Goal: Task Accomplishment & Management: Complete application form

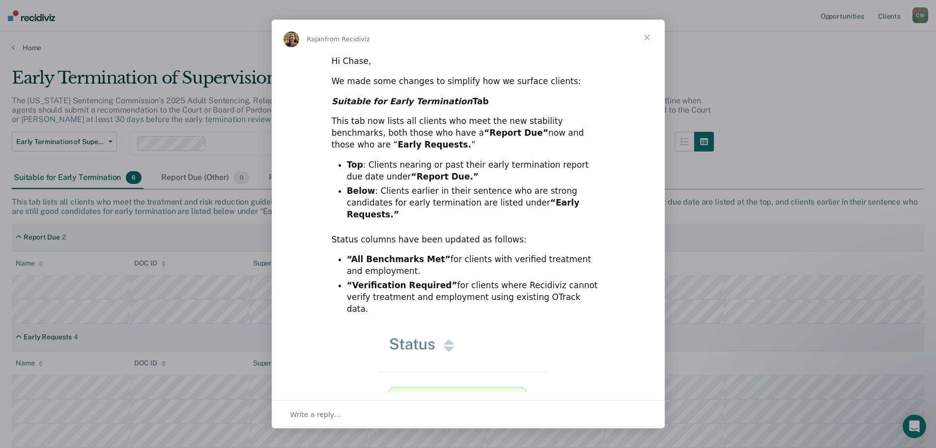
click at [645, 39] on span "Close" at bounding box center [646, 37] width 35 height 35
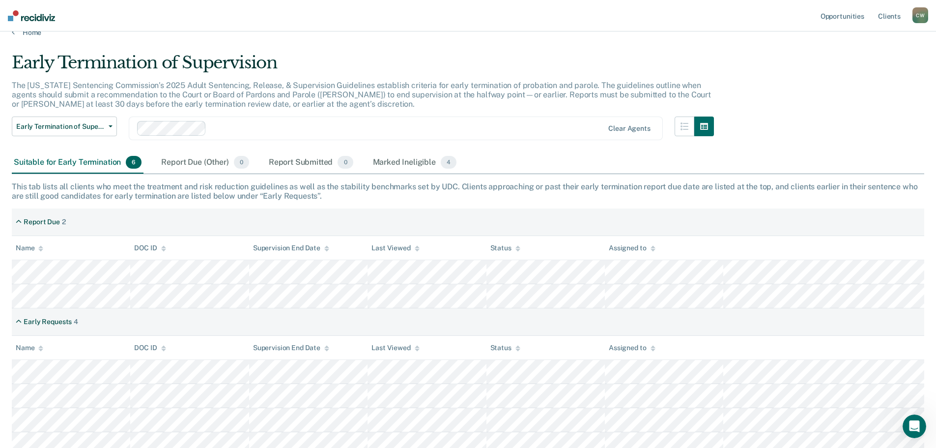
scroll to position [24, 0]
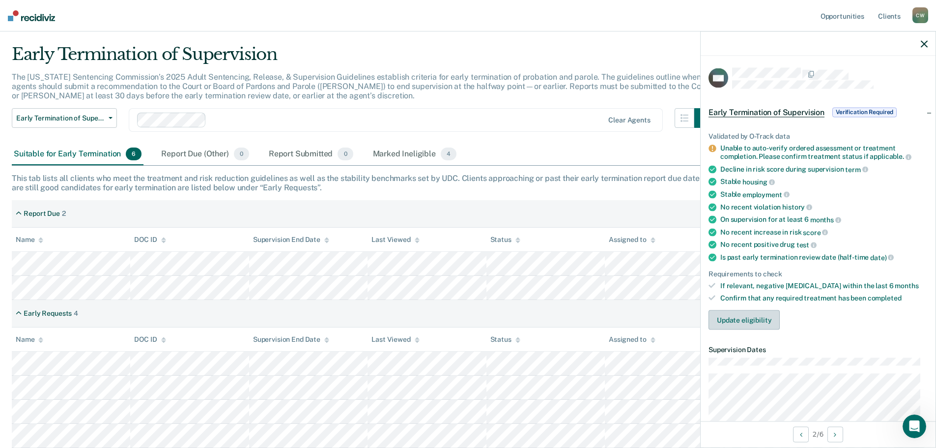
click at [763, 321] on button "Update eligibility" at bounding box center [743, 320] width 71 height 20
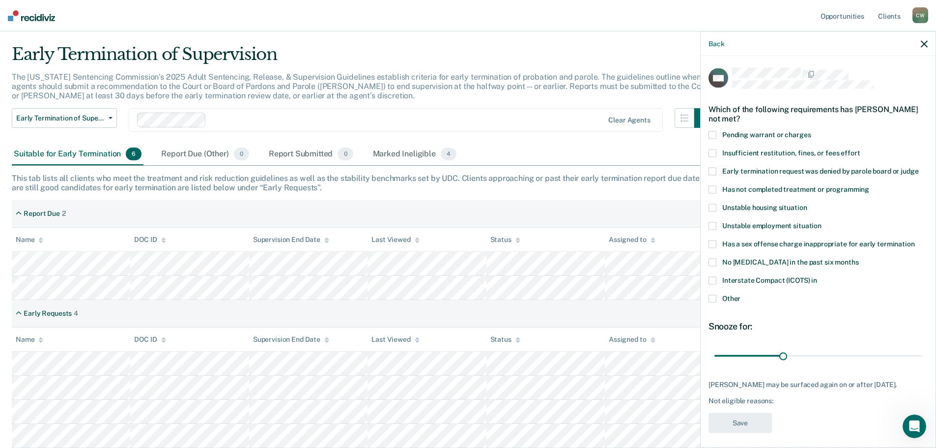
click at [712, 279] on span at bounding box center [712, 280] width 8 height 8
click at [817, 276] on input "Interstate Compact (ICOTS) in" at bounding box center [817, 276] width 0 height 0
click at [756, 425] on button "Save" at bounding box center [739, 422] width 63 height 20
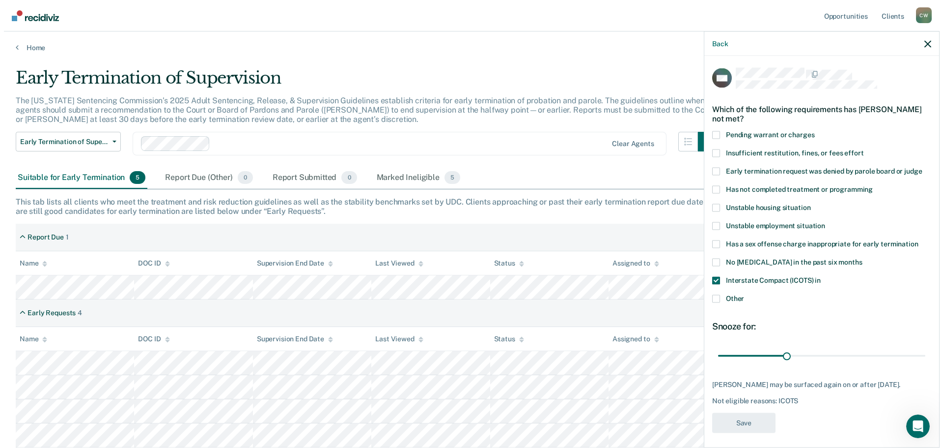
scroll to position [0, 0]
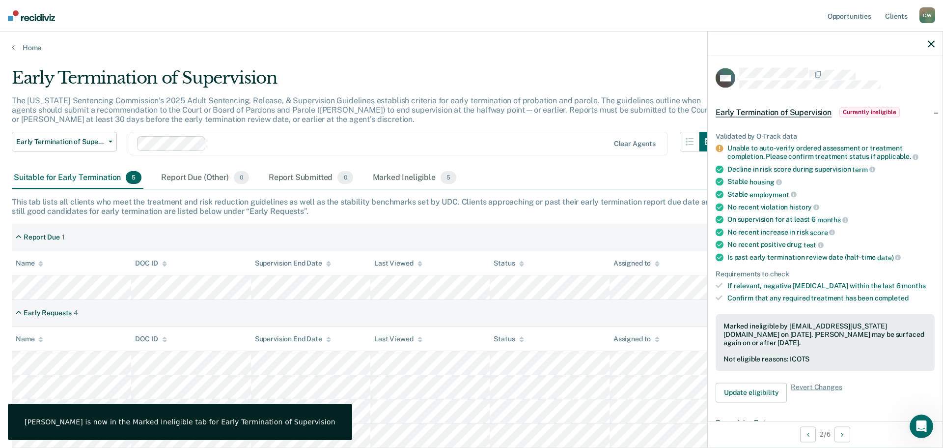
click at [929, 46] on icon "button" at bounding box center [931, 43] width 7 height 7
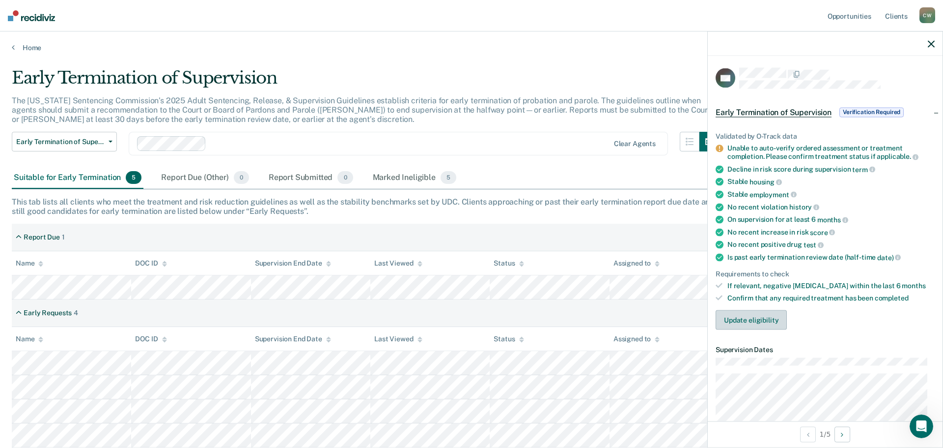
click at [773, 318] on button "Update eligibility" at bounding box center [751, 320] width 71 height 20
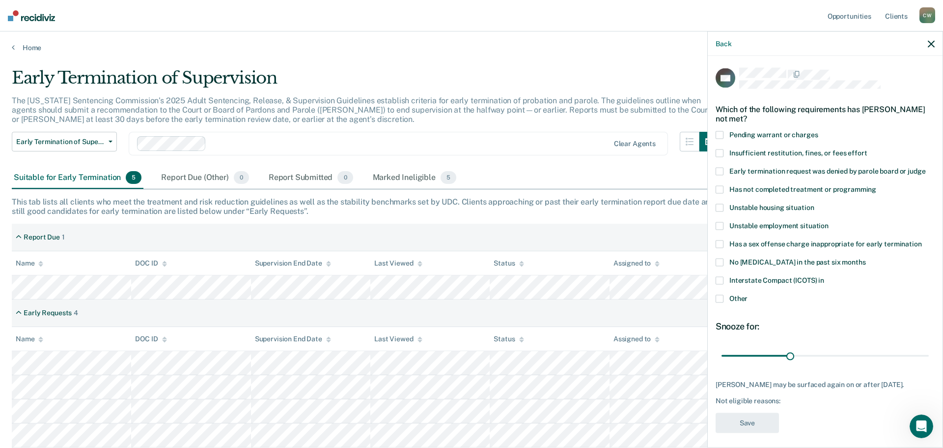
click at [741, 299] on span "Other" at bounding box center [739, 298] width 18 height 8
click at [748, 294] on input "Other" at bounding box center [748, 294] width 0 height 0
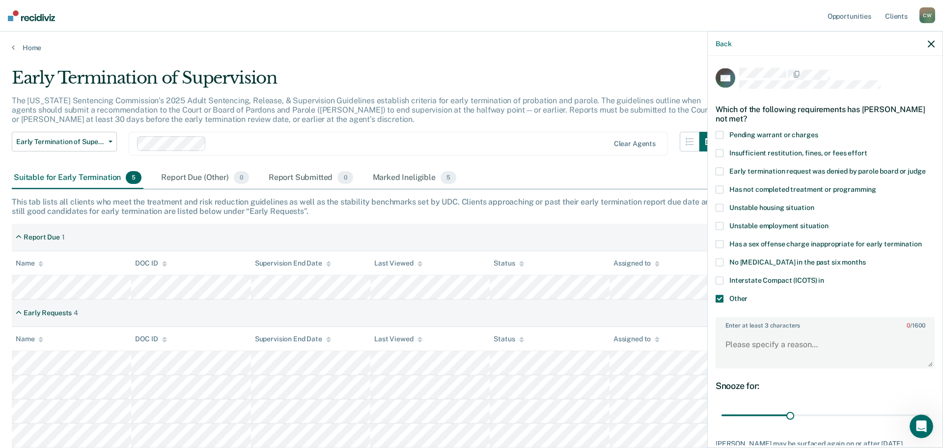
click at [935, 43] on div "Back" at bounding box center [825, 43] width 235 height 25
click at [931, 44] on icon "button" at bounding box center [931, 43] width 7 height 7
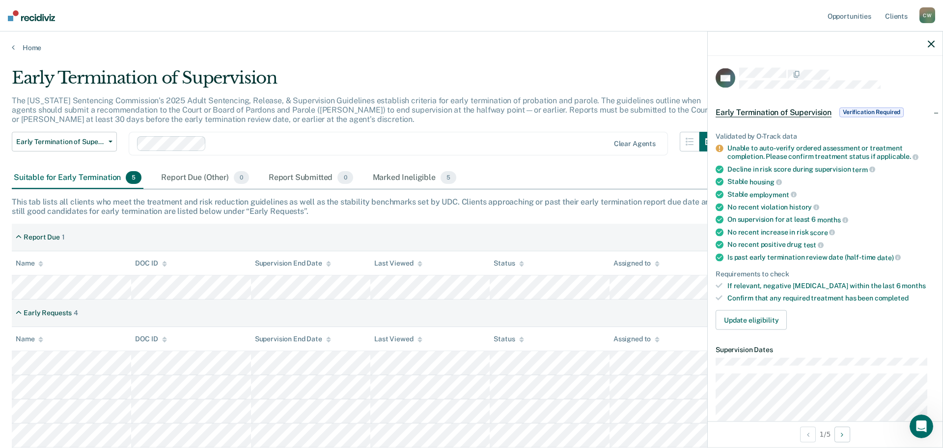
click at [928, 42] on div at bounding box center [825, 43] width 235 height 25
